Goal: Task Accomplishment & Management: Use online tool/utility

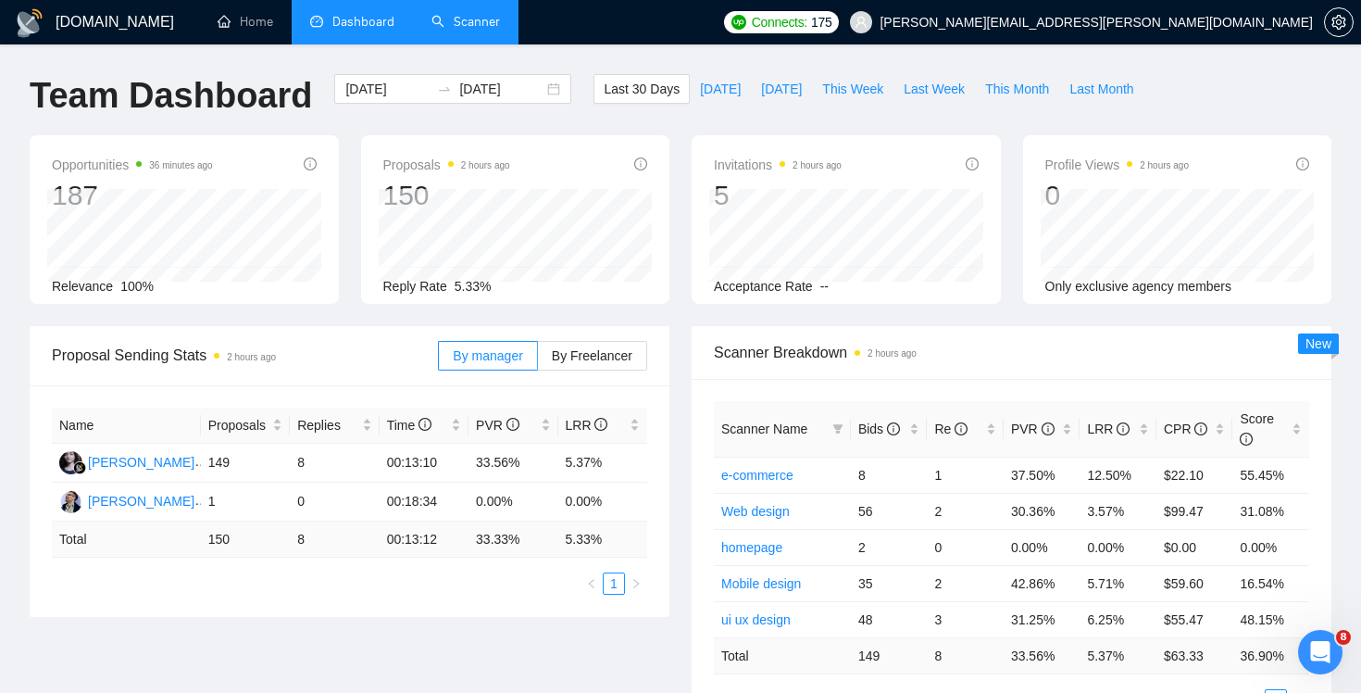
click at [464, 22] on link "Scanner" at bounding box center [466, 22] width 69 height 16
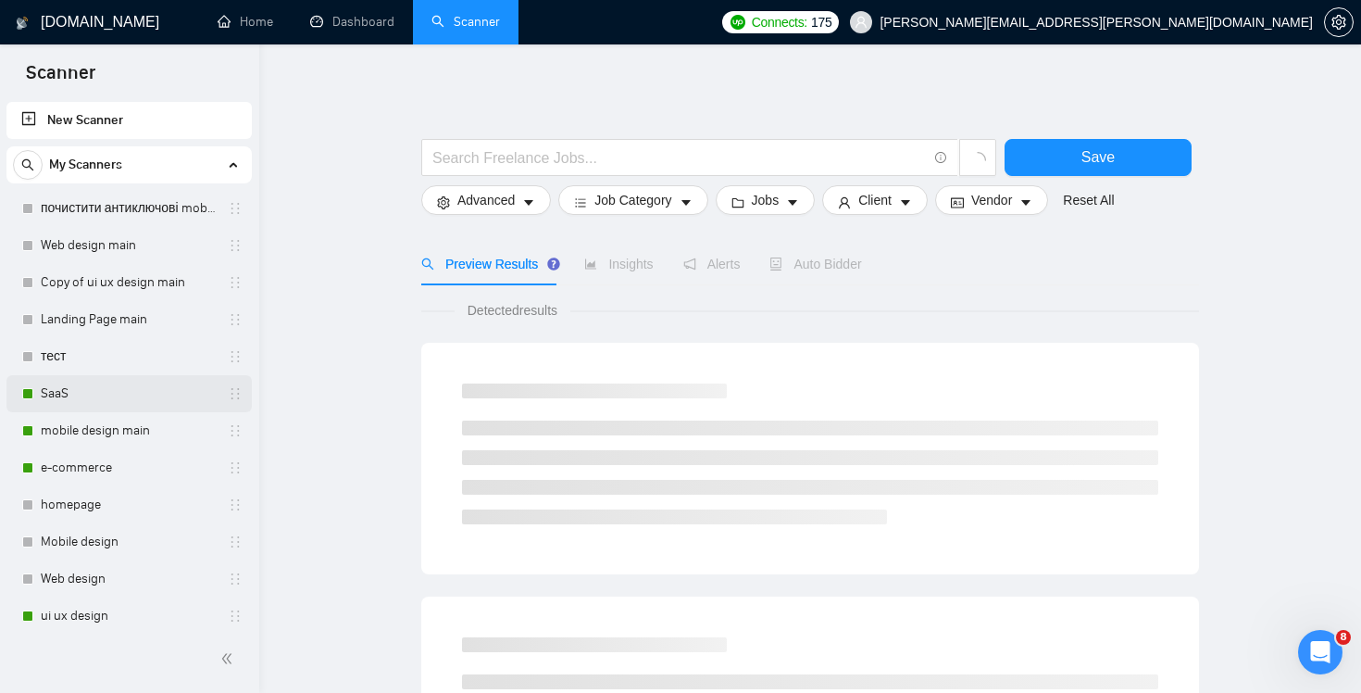
click at [94, 399] on link "SaaS" at bounding box center [129, 393] width 176 height 37
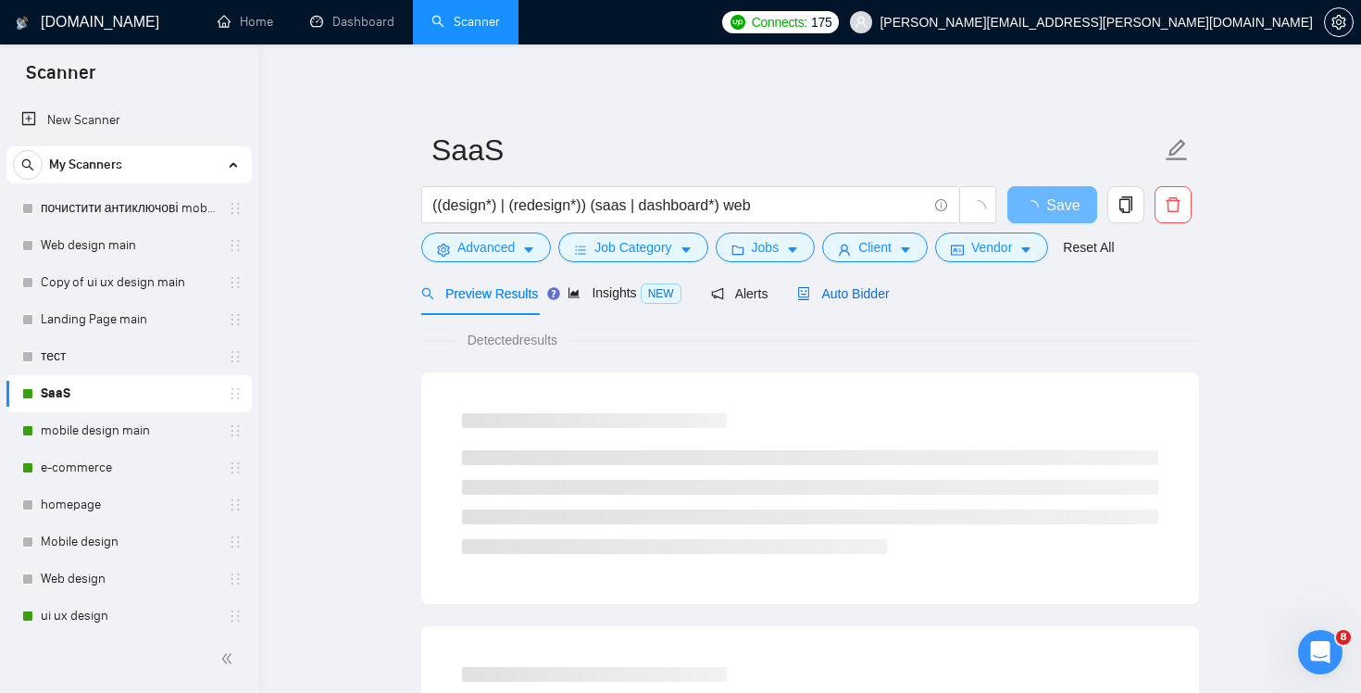
click at [875, 287] on span "Auto Bidder" at bounding box center [843, 293] width 92 height 15
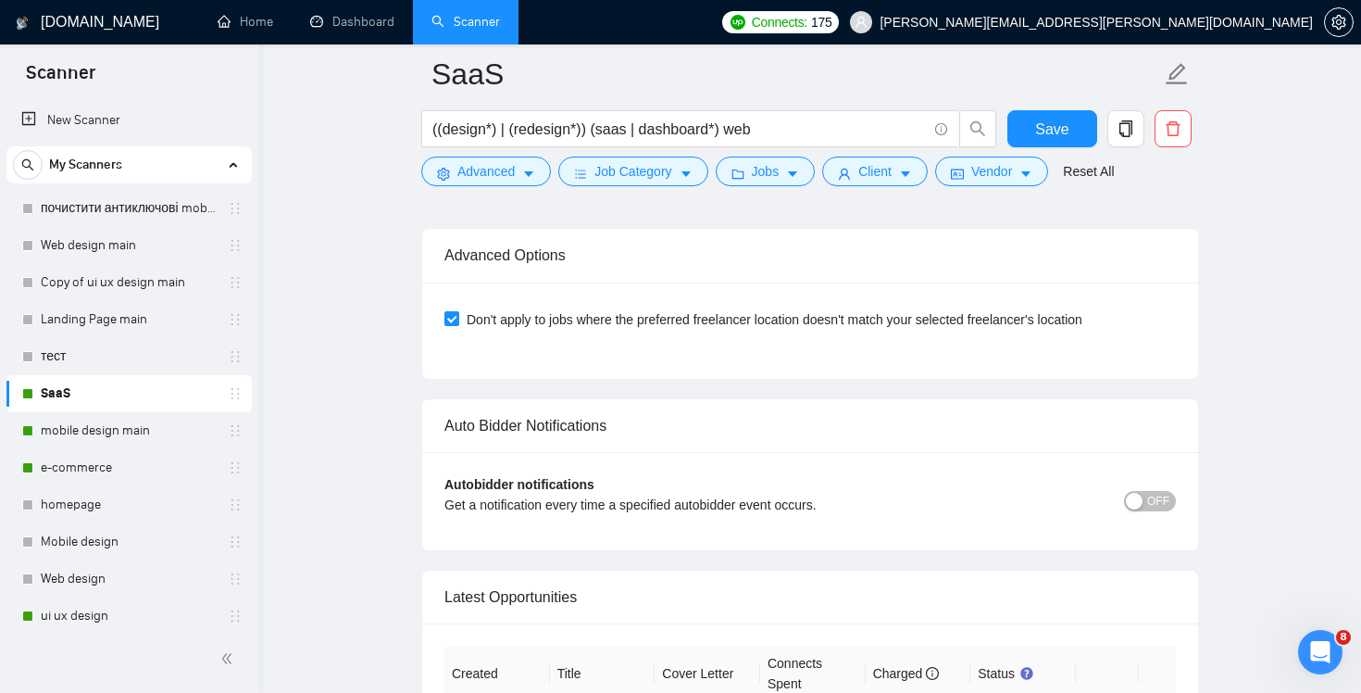
scroll to position [4487, 0]
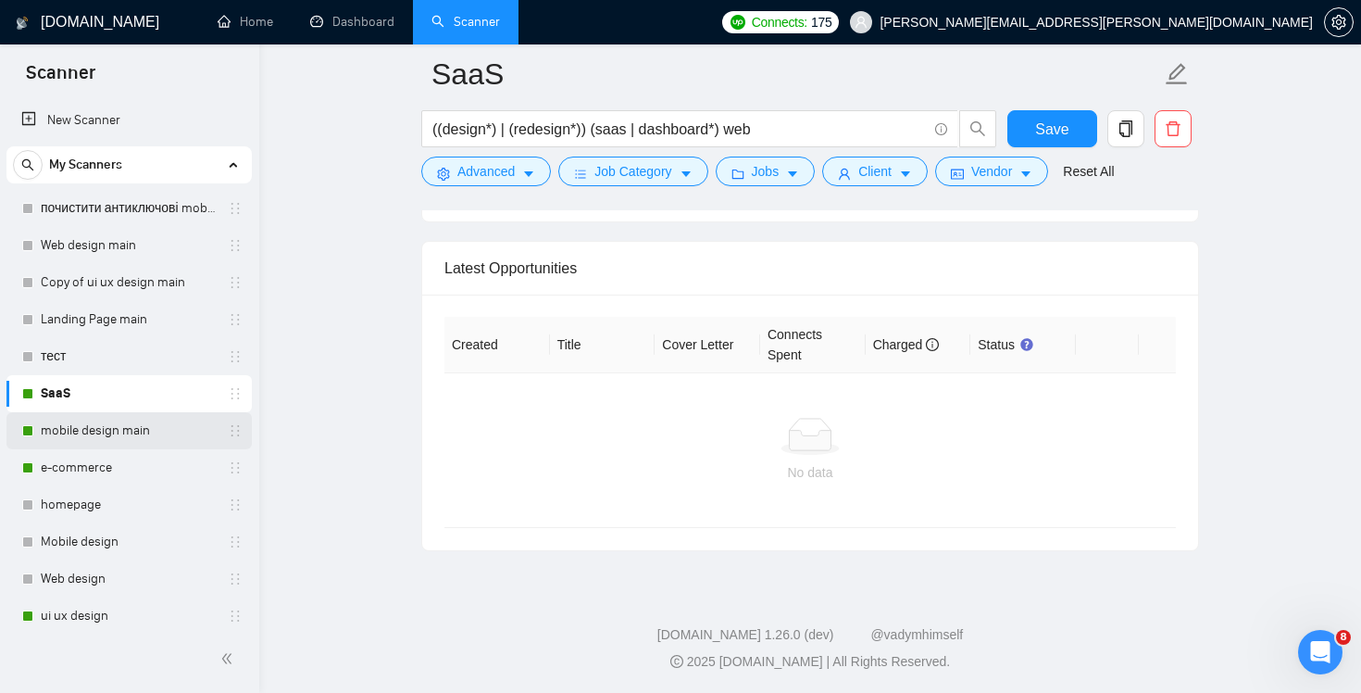
click at [148, 432] on link "mobile design main" at bounding box center [129, 430] width 176 height 37
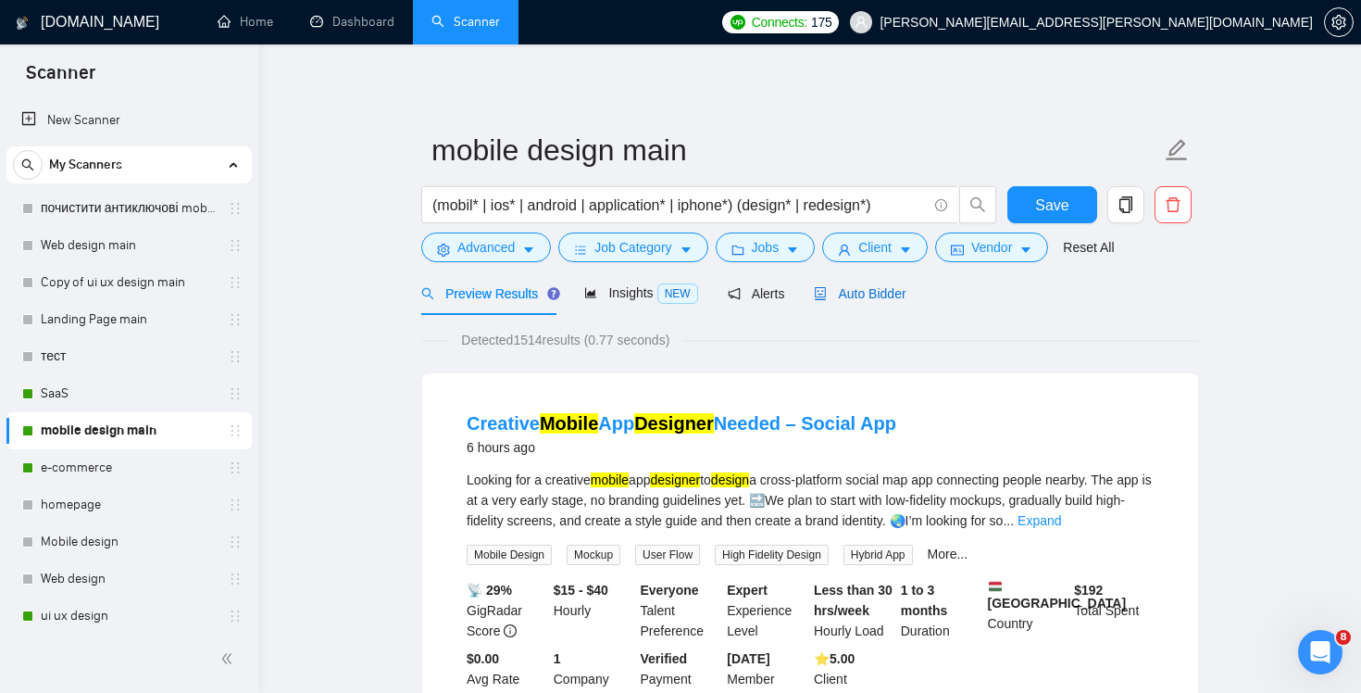
click at [871, 301] on div "Auto Bidder" at bounding box center [860, 293] width 92 height 20
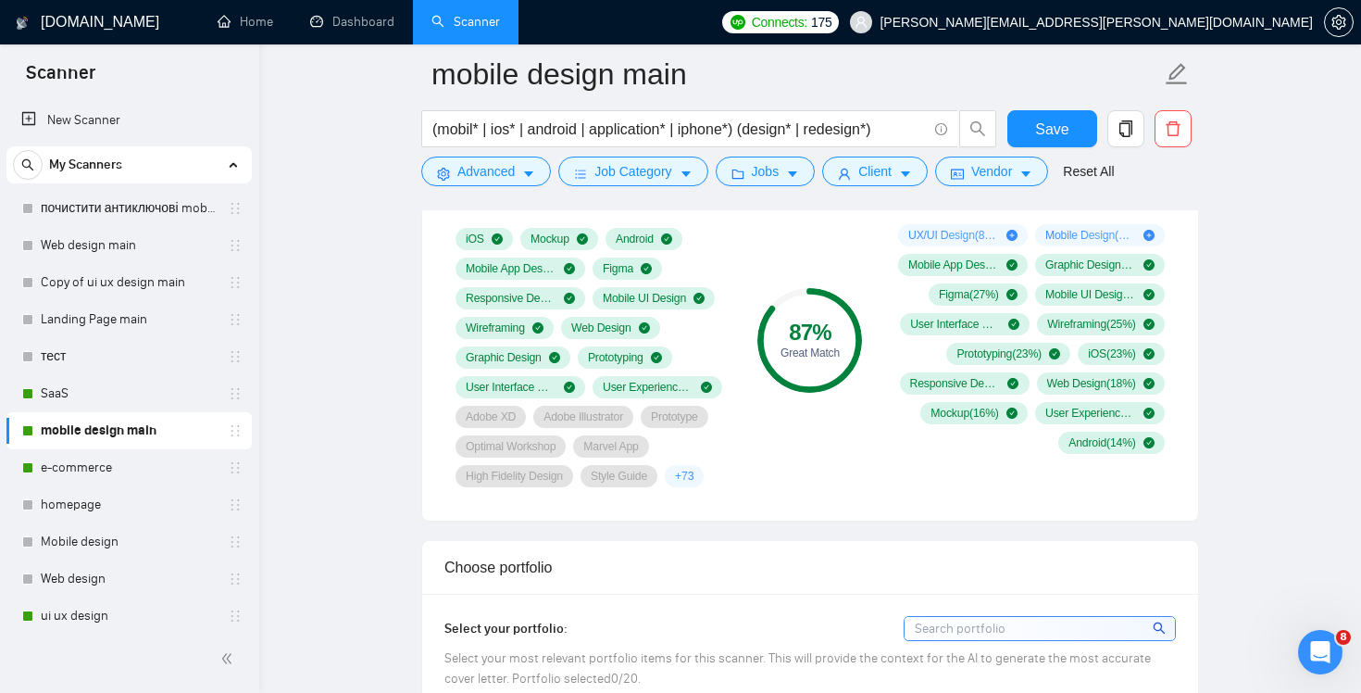
scroll to position [1247, 0]
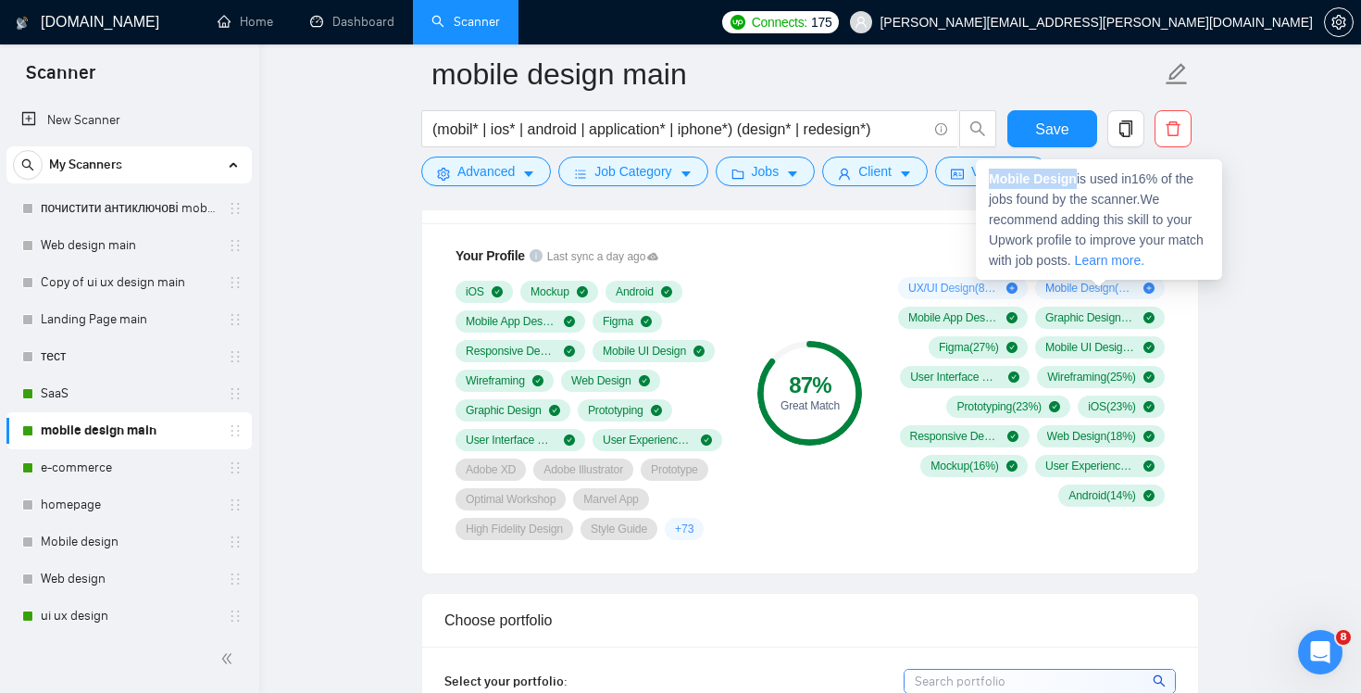
drag, startPoint x: 1079, startPoint y: 179, endPoint x: 1004, endPoint y: 167, distance: 76.0
click at [1004, 167] on div "Mobile Design is used in 16 % of the jobs found by the scanner. We recommend ad…" at bounding box center [1099, 219] width 246 height 120
copy strong "Mobile Design"
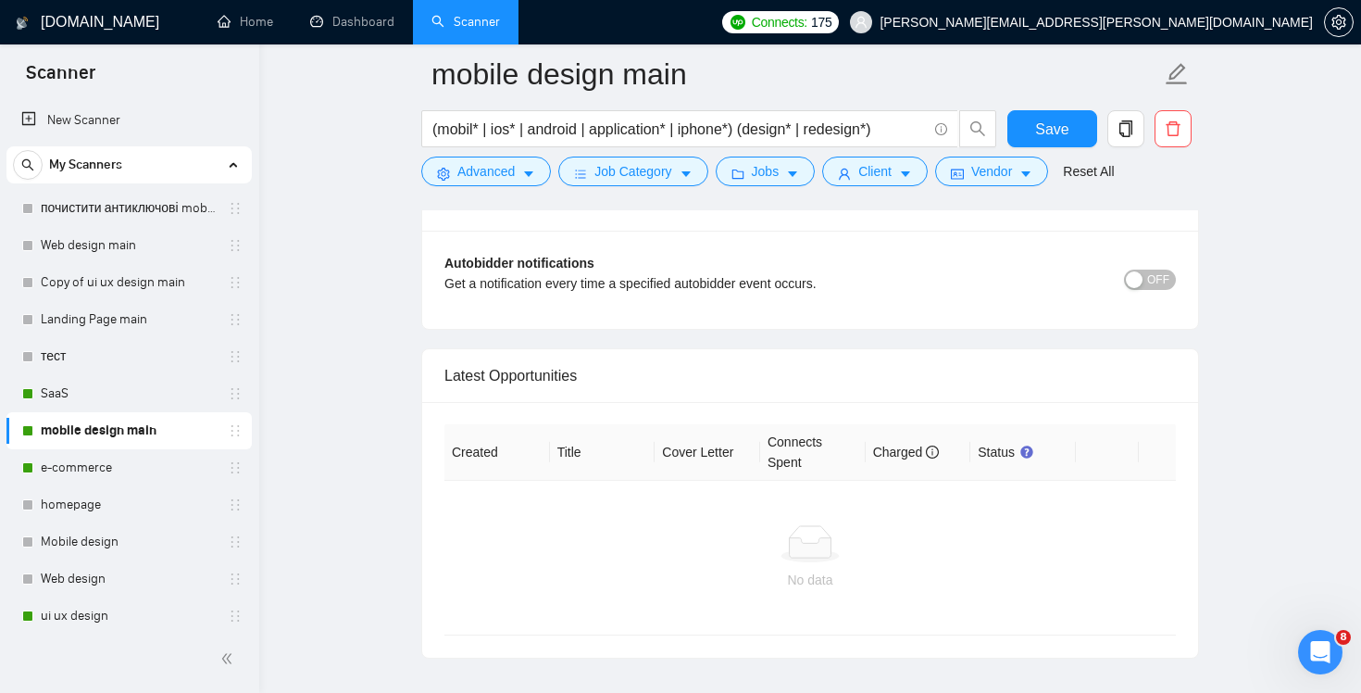
scroll to position [4487, 0]
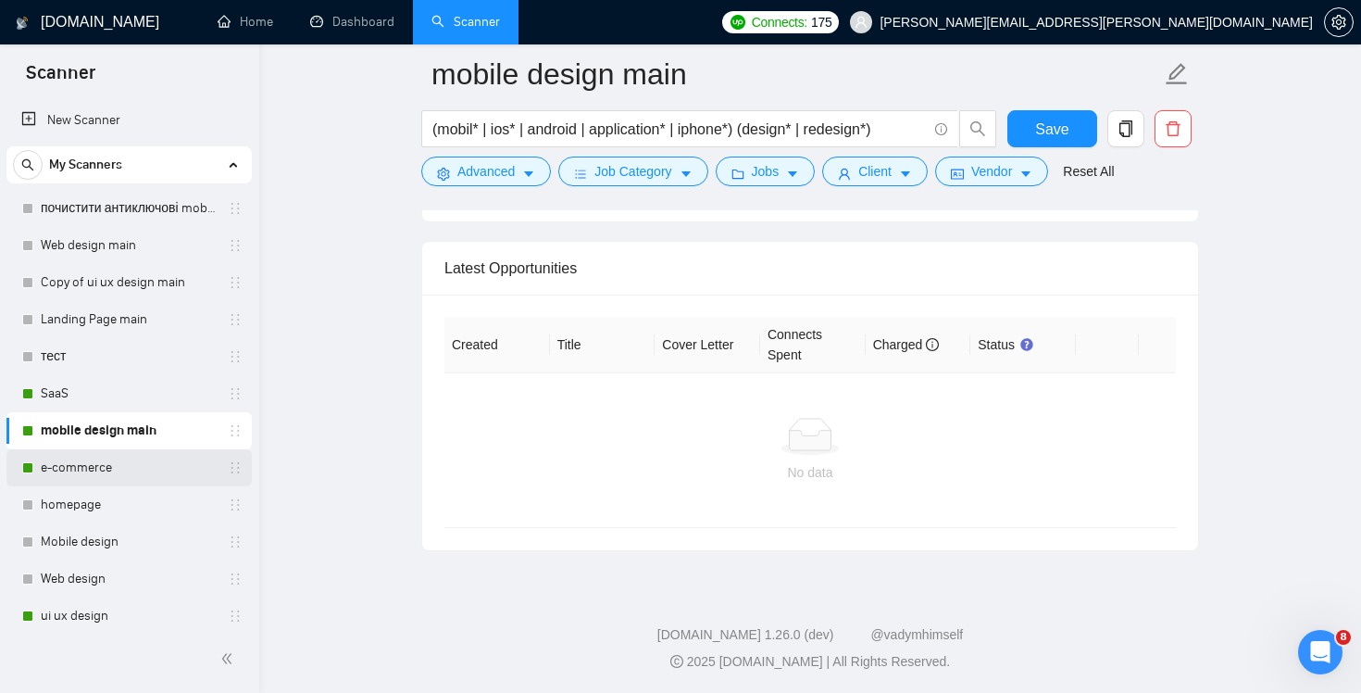
click at [143, 467] on link "e-commerce" at bounding box center [129, 467] width 176 height 37
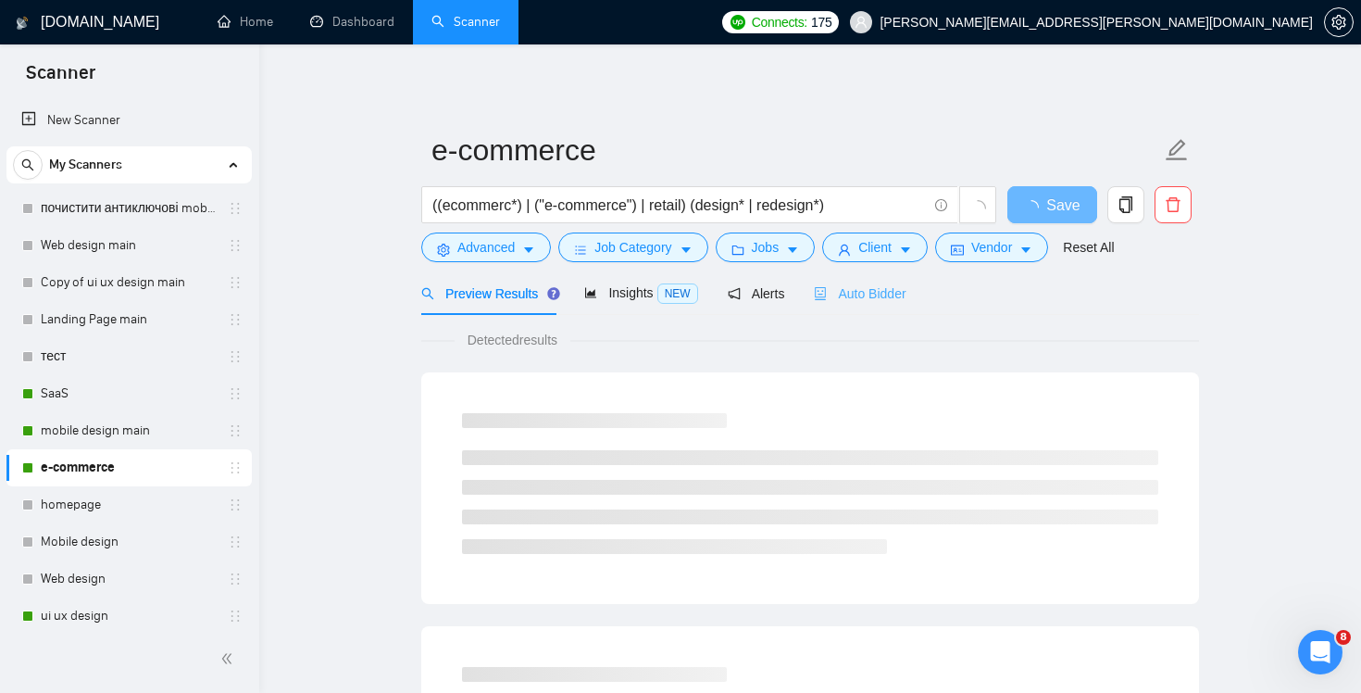
click at [885, 309] on div "Auto Bidder" at bounding box center [860, 293] width 92 height 44
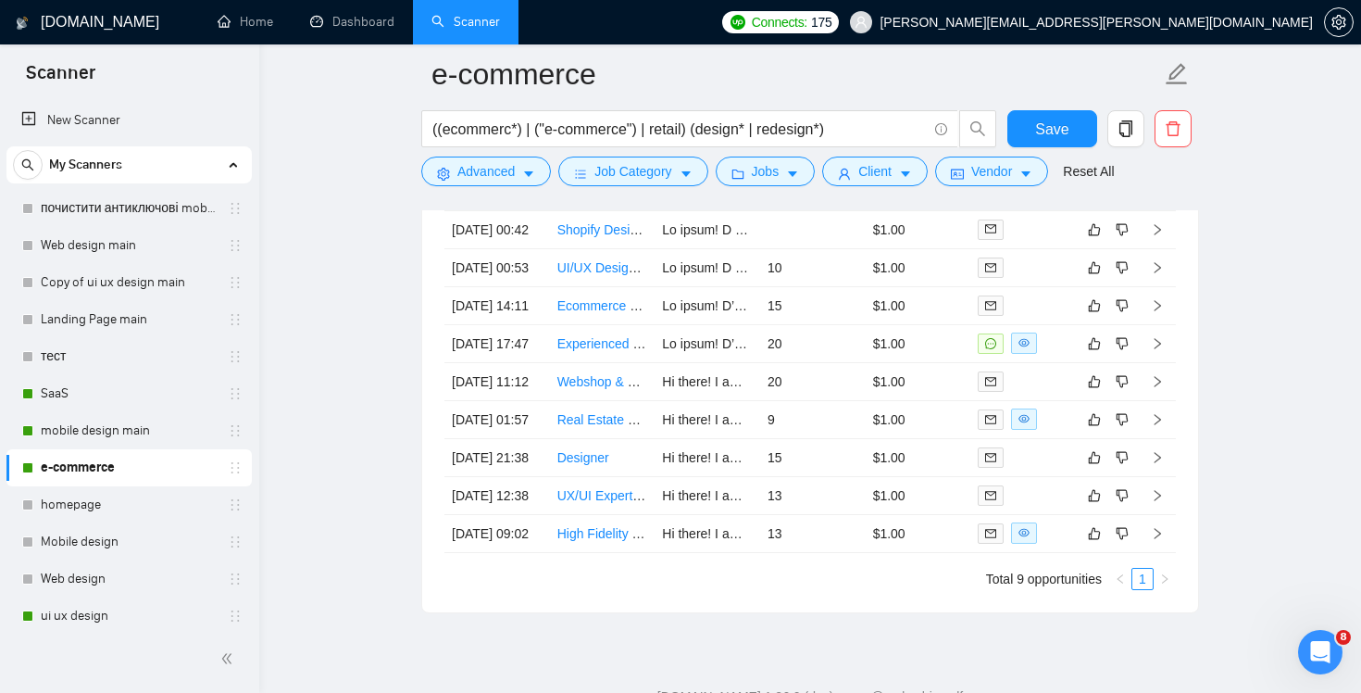
scroll to position [4547, 0]
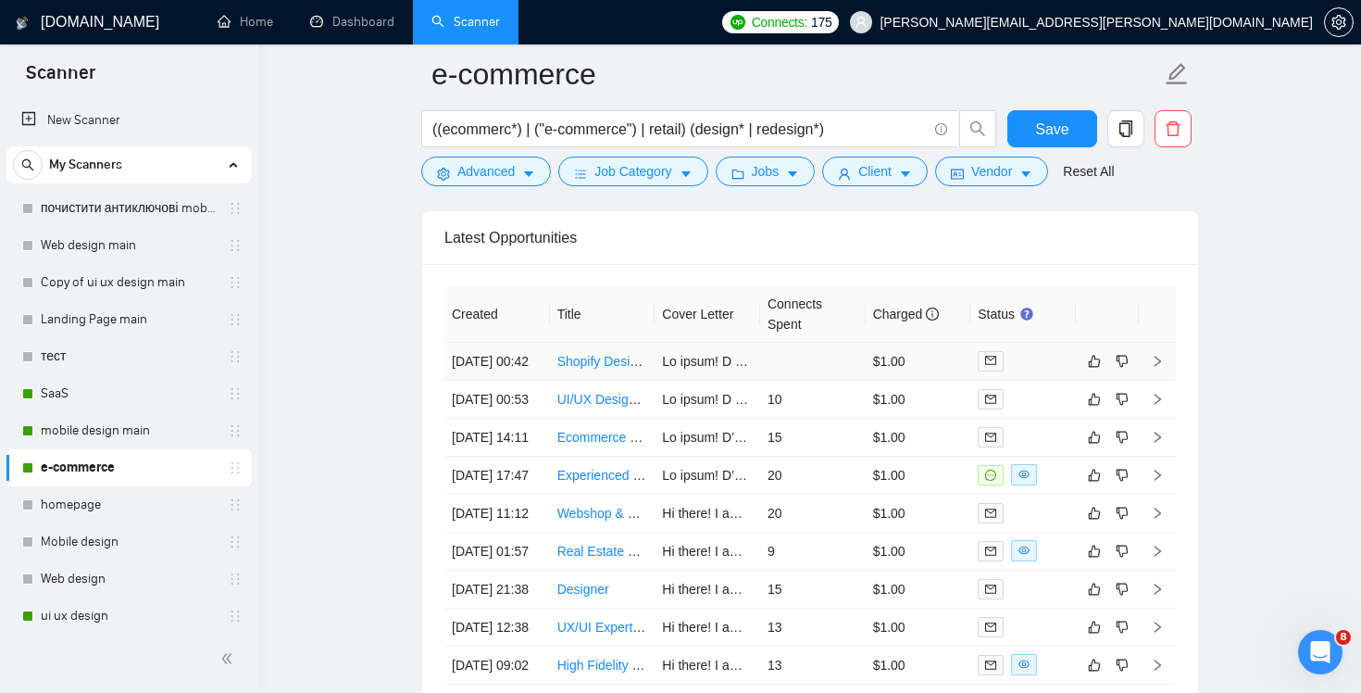
click at [817, 381] on td at bounding box center [813, 362] width 106 height 38
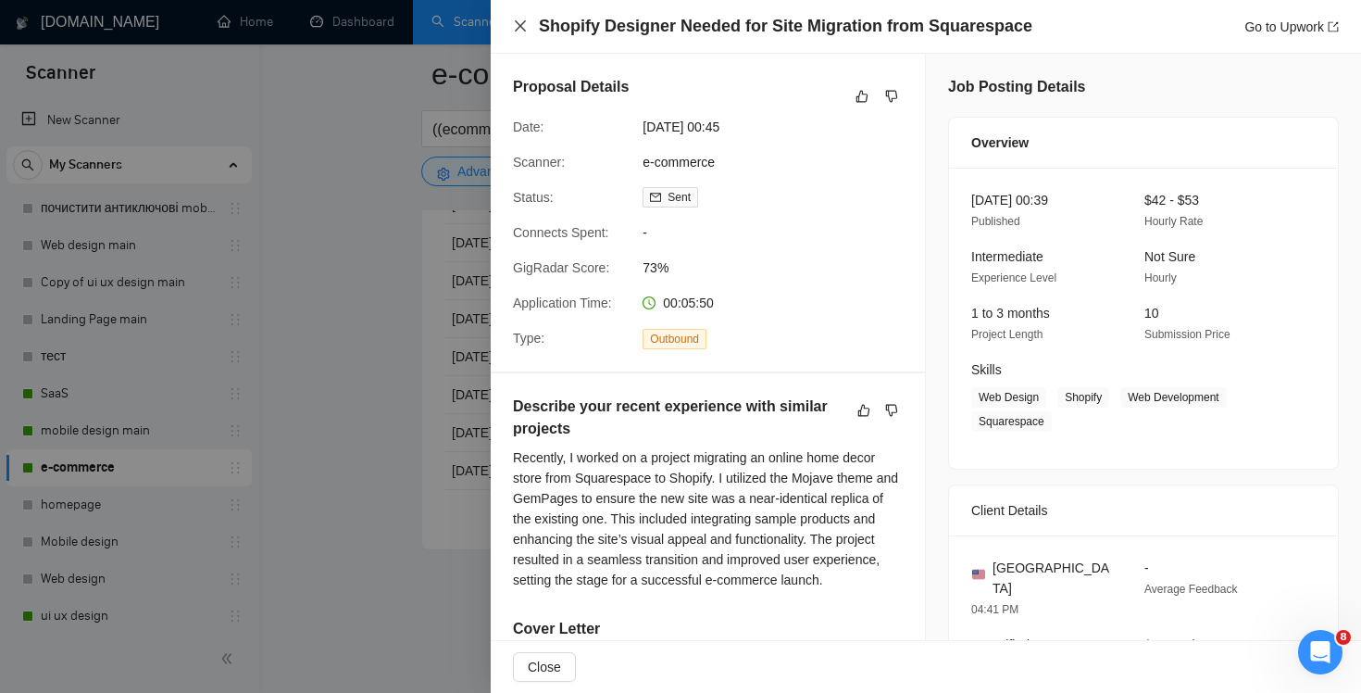
click at [520, 32] on icon "close" at bounding box center [520, 26] width 15 height 15
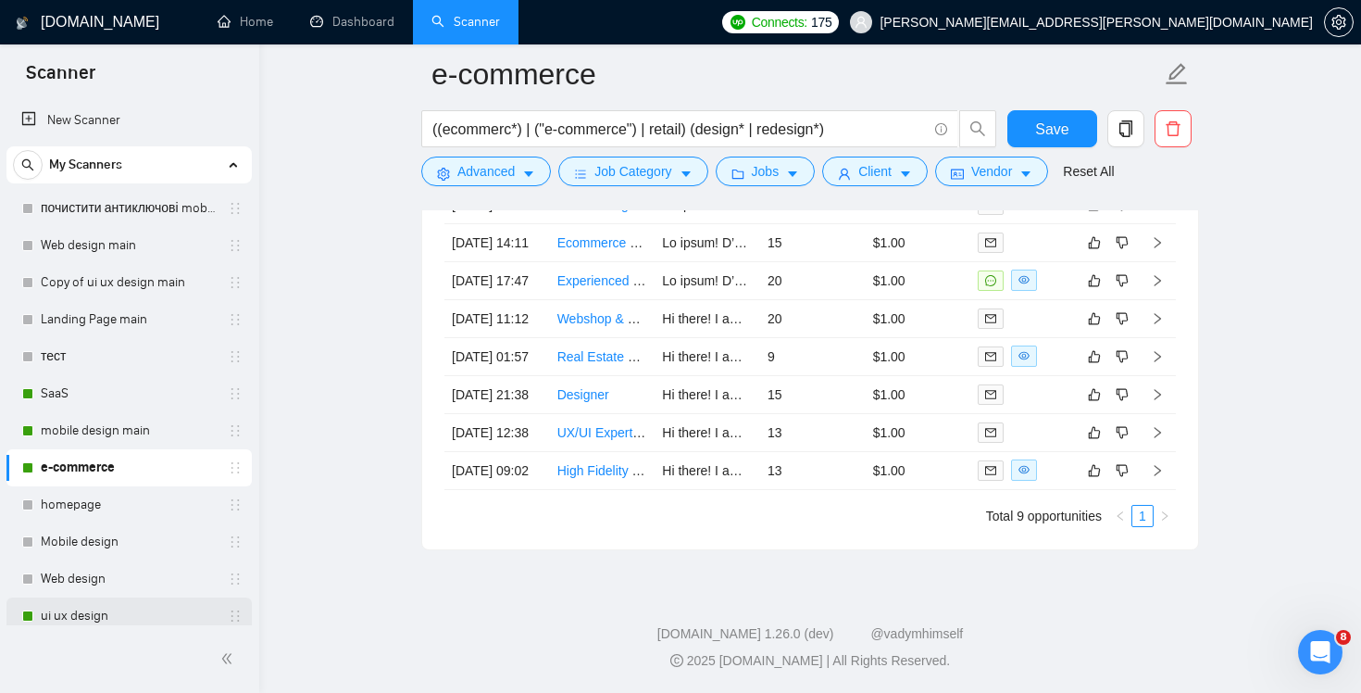
click at [67, 617] on link "ui ux design" at bounding box center [129, 615] width 176 height 37
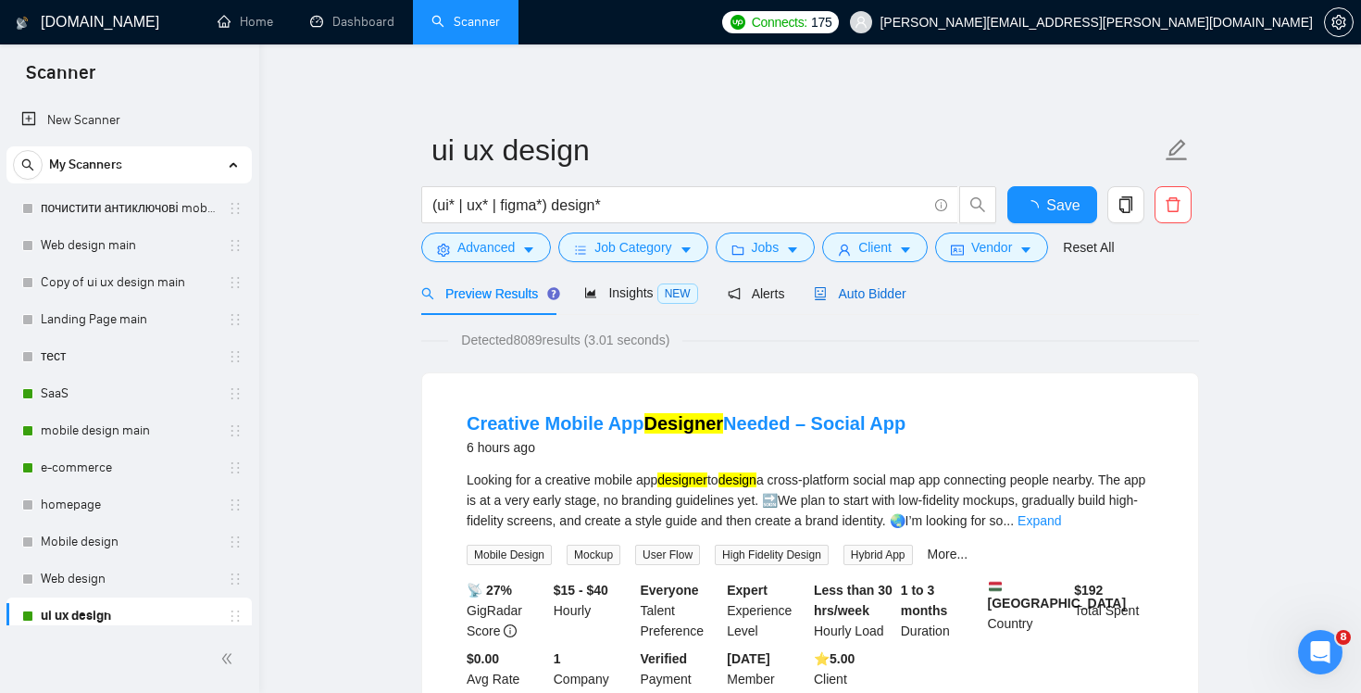
click at [878, 292] on span "Auto Bidder" at bounding box center [860, 293] width 92 height 15
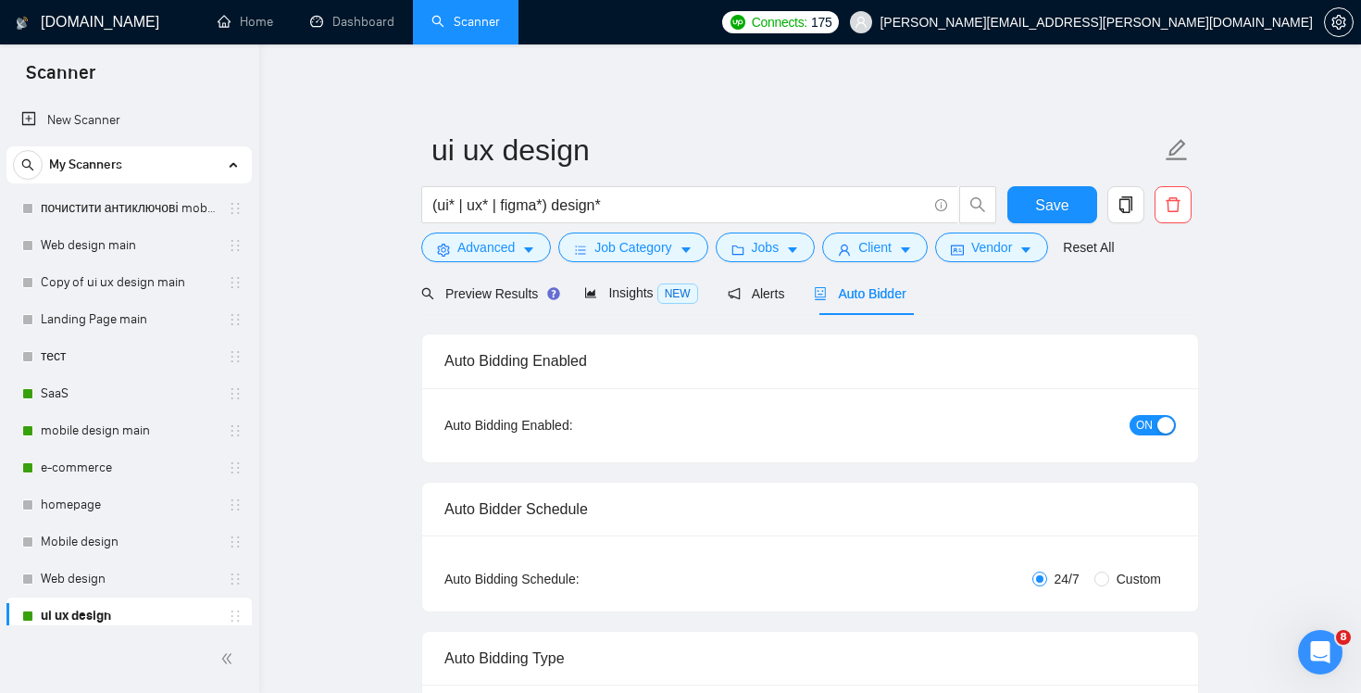
checkbox input "true"
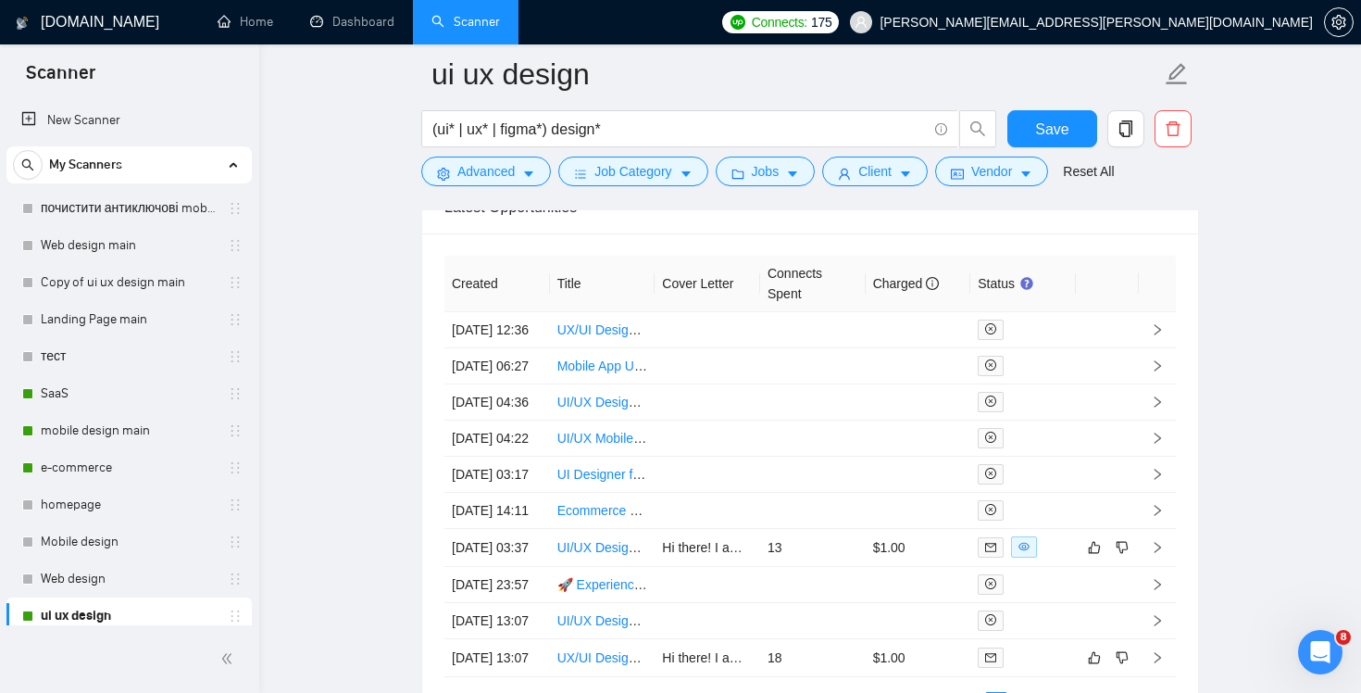
scroll to position [4980, 0]
